Goal: Find contact information: Find contact information

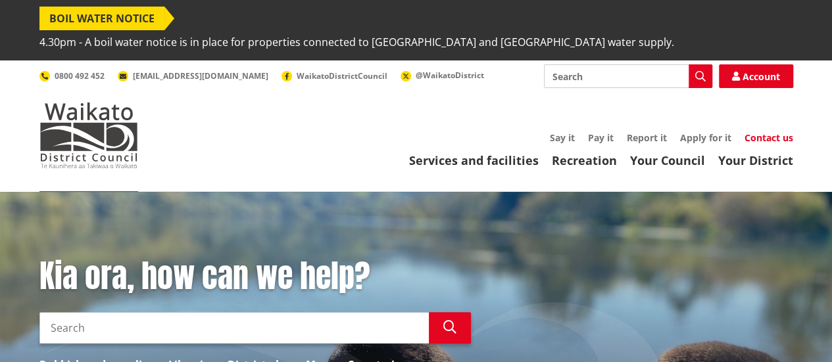
click at [765, 132] on link "Contact us" at bounding box center [768, 138] width 49 height 12
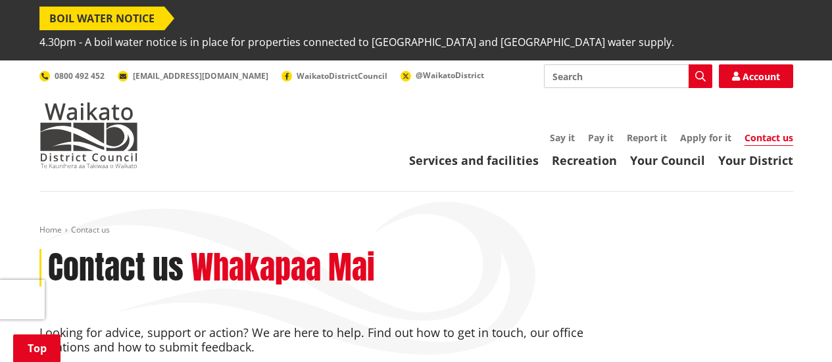
scroll to position [395, 0]
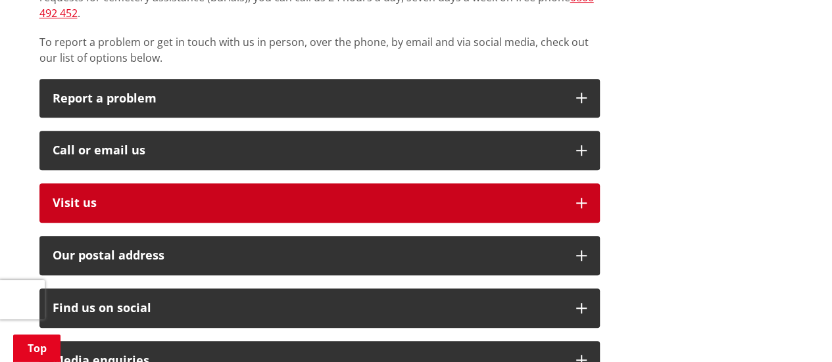
click at [236, 197] on p "Visit us" at bounding box center [308, 203] width 510 height 13
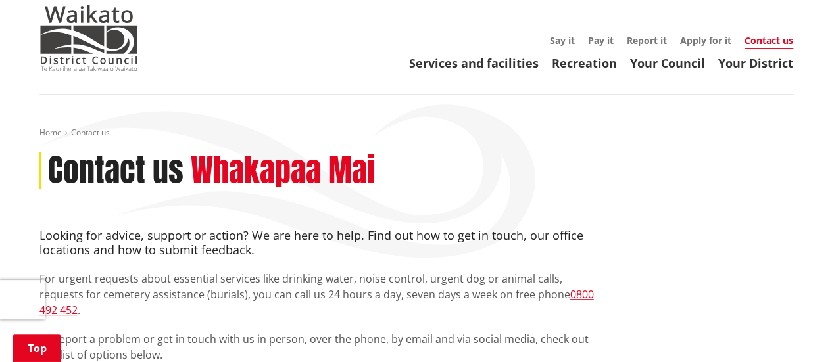
scroll to position [0, 0]
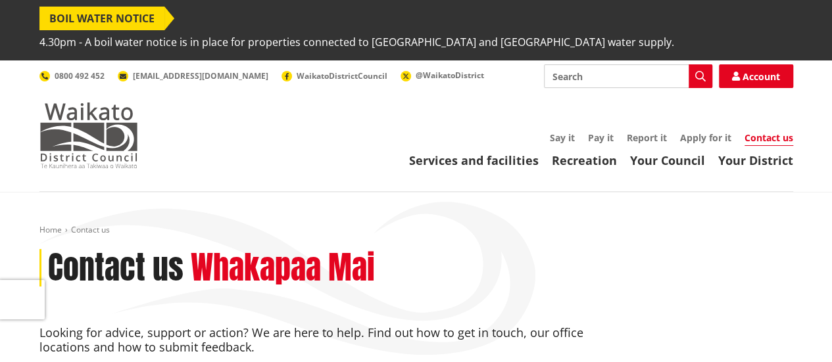
click at [103, 118] on img at bounding box center [88, 136] width 99 height 66
